Goal: Find specific page/section: Find specific page/section

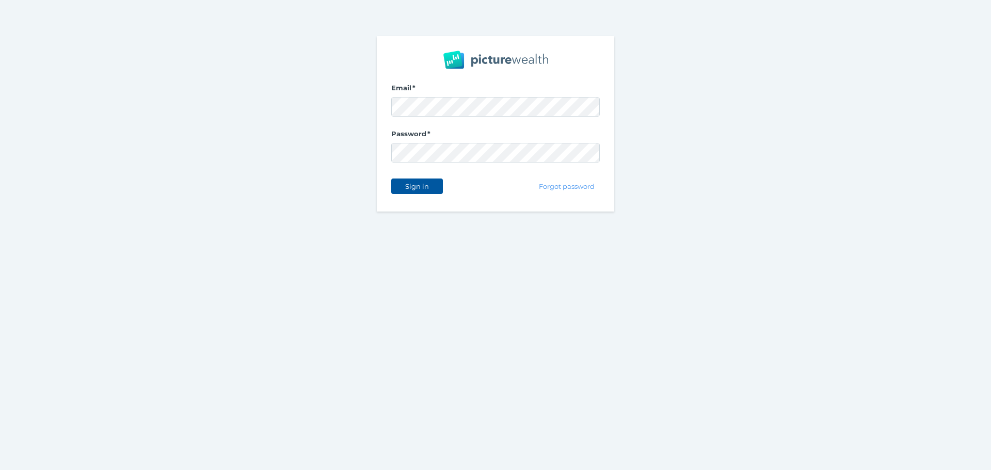
click at [420, 181] on button "Sign in" at bounding box center [417, 186] width 52 height 15
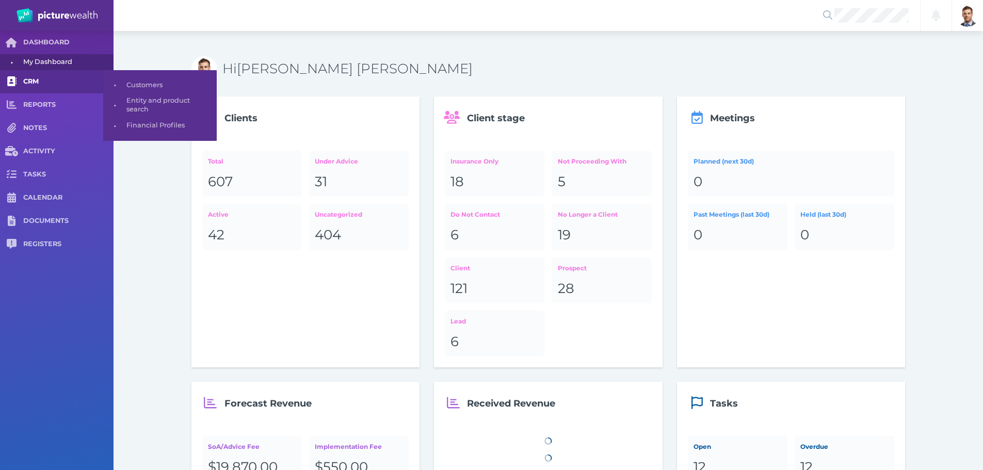
click at [53, 79] on span "CRM" at bounding box center [68, 81] width 90 height 9
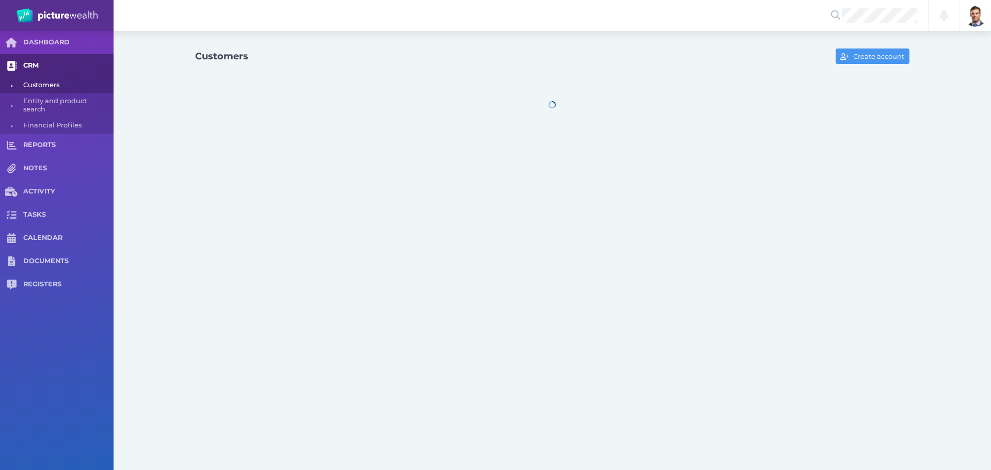
select select "25"
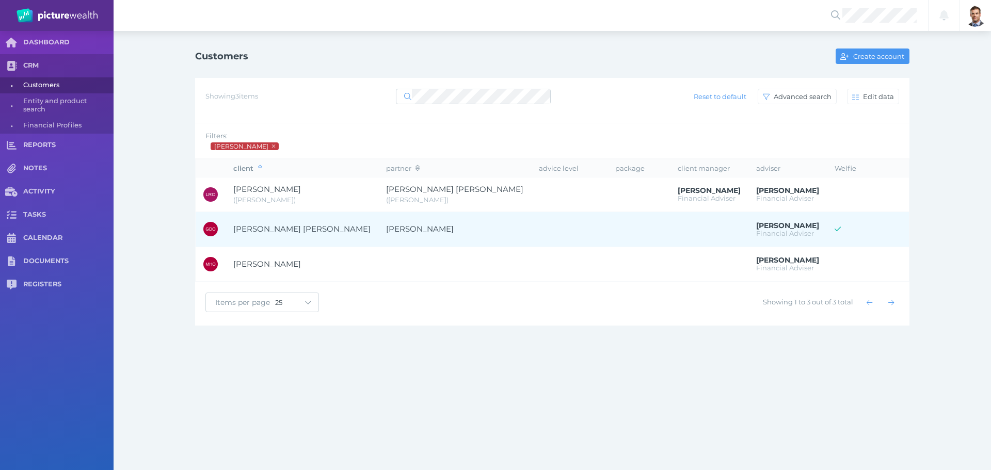
click at [300, 229] on span "[PERSON_NAME] [PERSON_NAME]" at bounding box center [301, 229] width 137 height 10
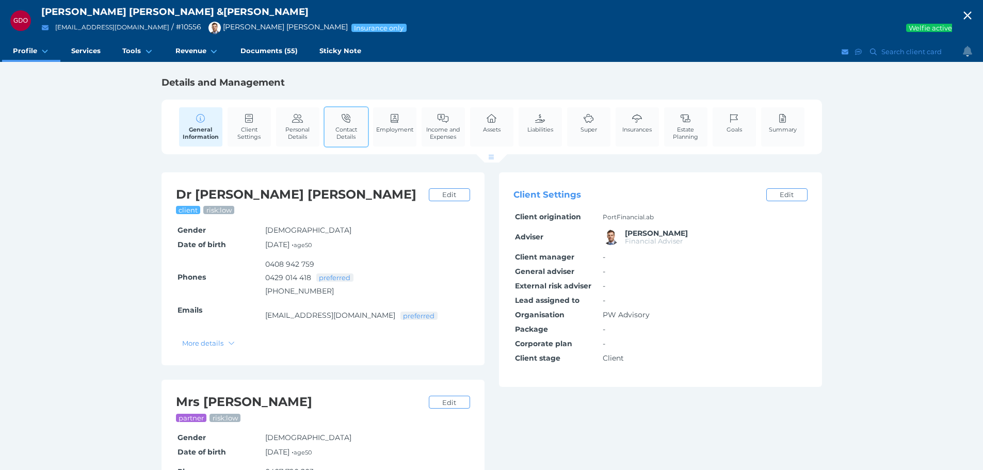
click at [349, 118] on icon at bounding box center [346, 118] width 11 height 9
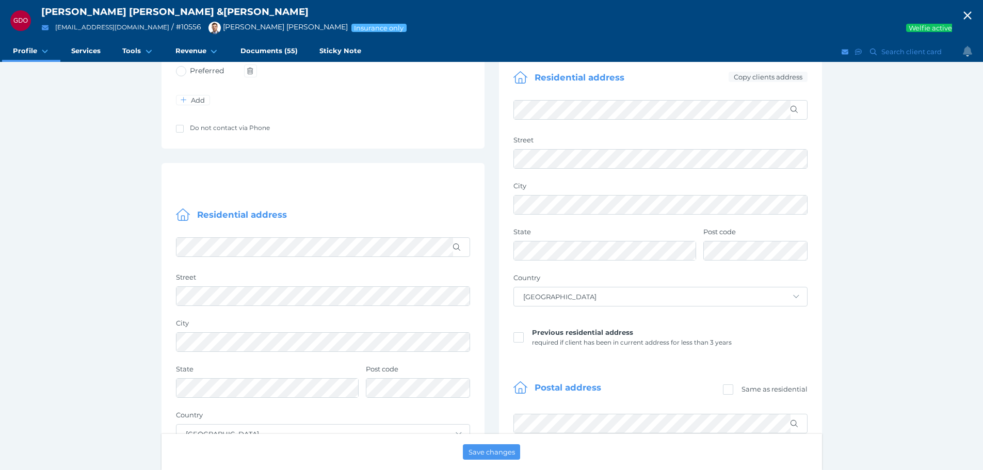
scroll to position [516, 0]
